Goal: Task Accomplishment & Management: Manage account settings

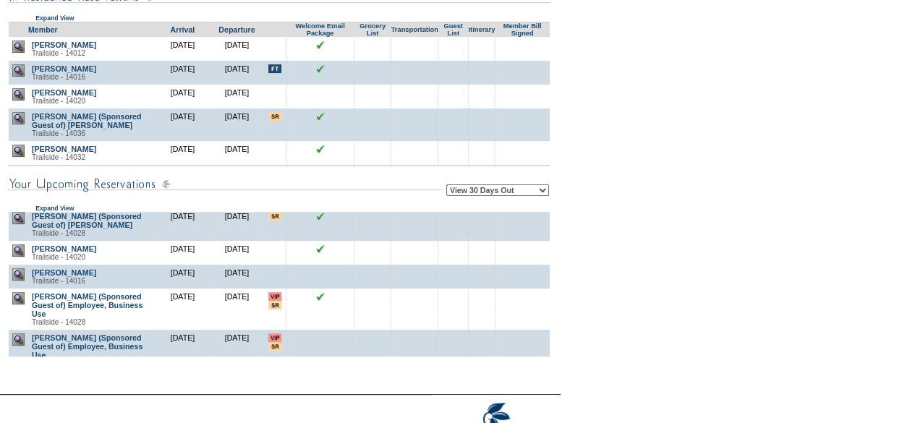
scroll to position [61, 0]
click at [20, 279] on img at bounding box center [18, 273] width 12 height 12
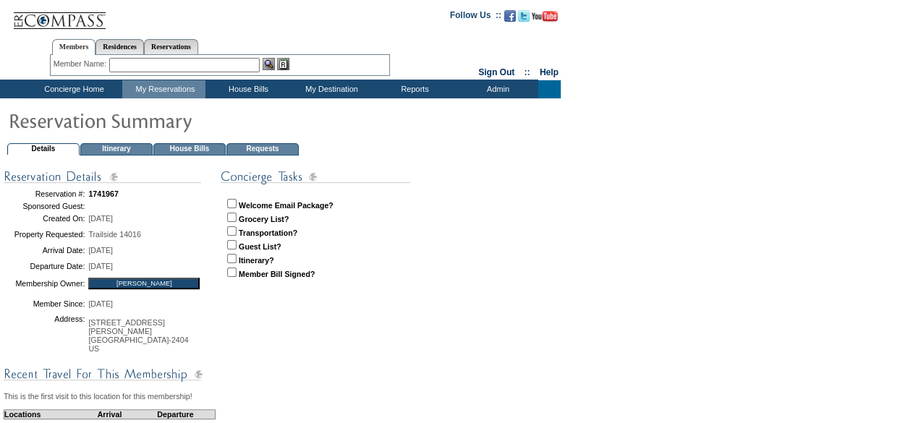
click at [233, 203] on input "checkbox" at bounding box center [231, 203] width 9 height 9
checkbox input "true"
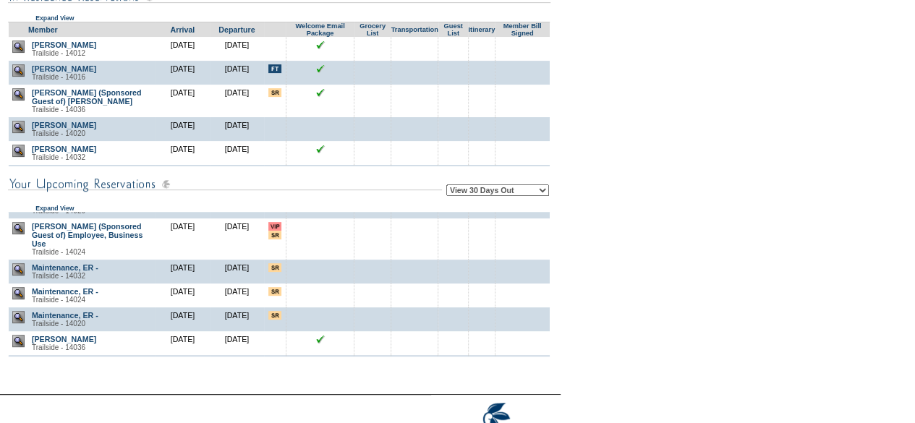
scroll to position [315, 0]
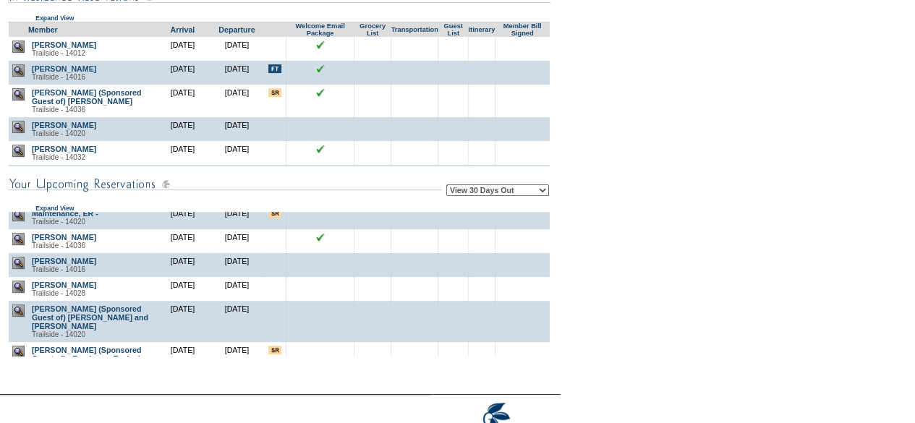
click at [17, 269] on img at bounding box center [18, 263] width 12 height 12
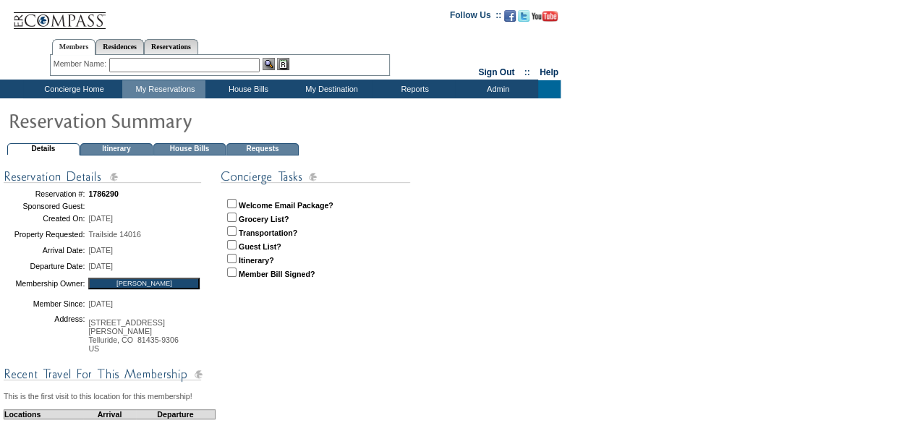
click at [234, 200] on input "checkbox" at bounding box center [231, 203] width 9 height 9
checkbox input "true"
